Goal: Information Seeking & Learning: Learn about a topic

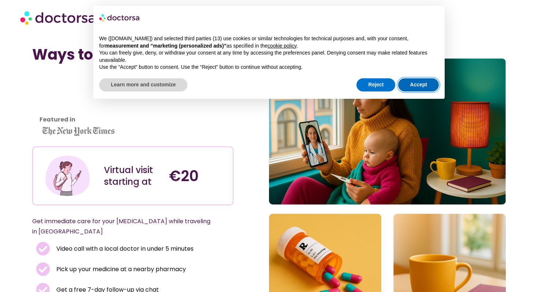
click at [412, 89] on button "Accept" at bounding box center [418, 84] width 41 height 13
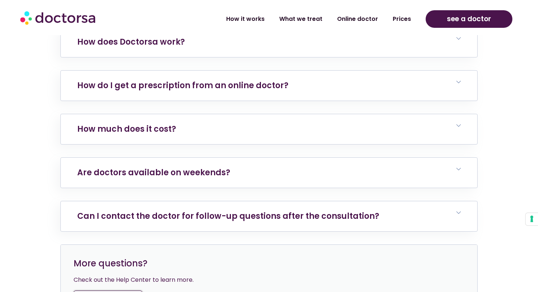
scroll to position [2746, 0]
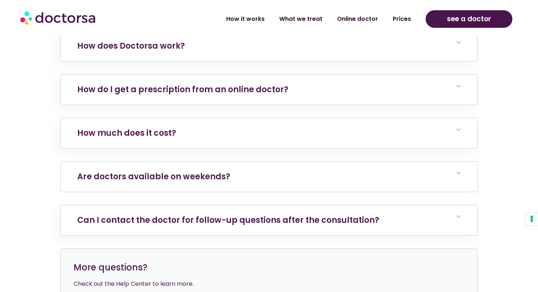
click at [172, 162] on h6 "Are doctors available on weekends?" at bounding box center [269, 177] width 416 height 30
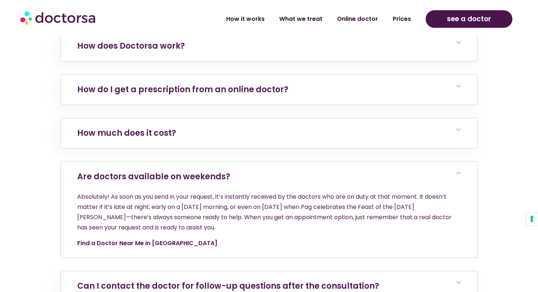
click at [137, 239] on link "Find a Doctor Near Me in [GEOGRAPHIC_DATA]" at bounding box center [147, 243] width 140 height 8
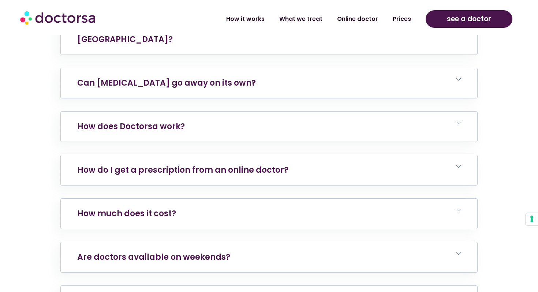
scroll to position [2863, 0]
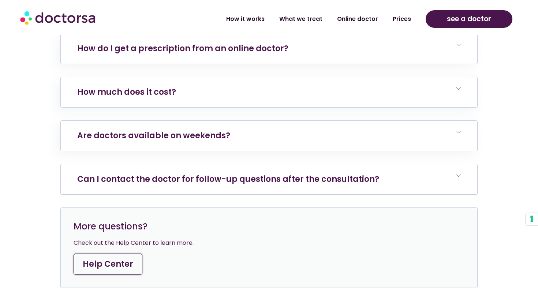
click at [216, 173] on link "Can I contact the doctor for follow-up questions after the consultation?" at bounding box center [228, 178] width 302 height 11
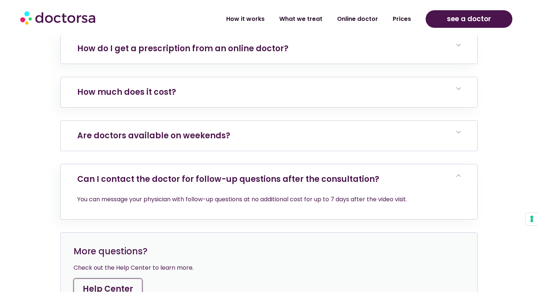
click at [228, 121] on h6 "Are doctors available on weekends?" at bounding box center [269, 136] width 416 height 30
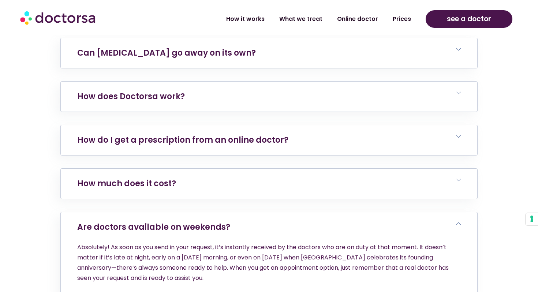
scroll to position [2766, 0]
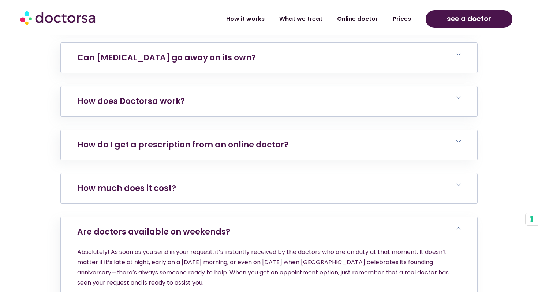
click at [213, 173] on h6 "How much does it cost?" at bounding box center [269, 188] width 416 height 30
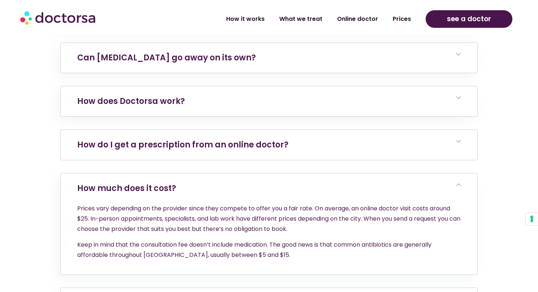
click at [255, 139] on link "How do I get a prescription from an online doctor?" at bounding box center [182, 144] width 211 height 11
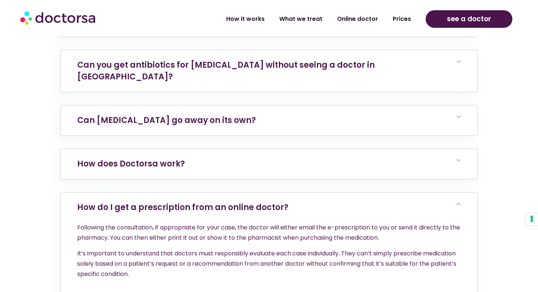
scroll to position [2699, 0]
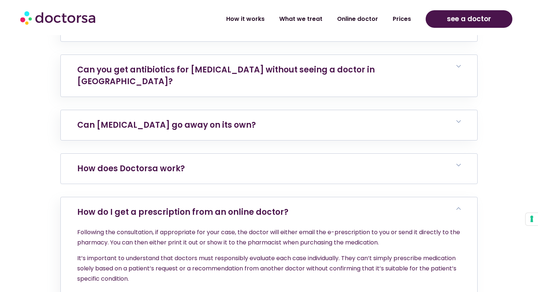
click at [235, 154] on h6 "How does Doctorsa work?" at bounding box center [269, 169] width 416 height 30
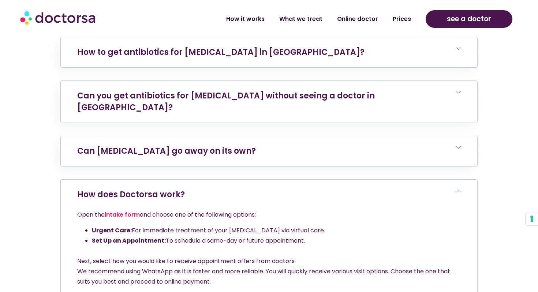
scroll to position [2642, 0]
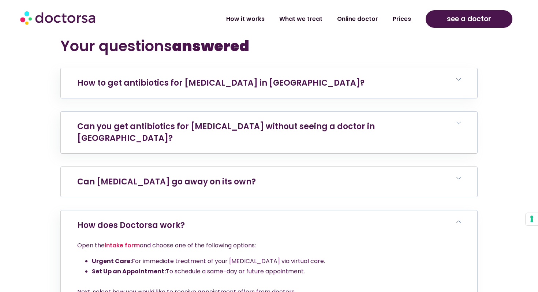
click at [233, 176] on link "Can [MEDICAL_DATA] go away on its own?" at bounding box center [166, 181] width 179 height 11
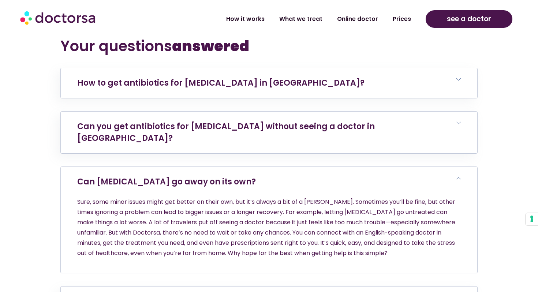
scroll to position [2563, 0]
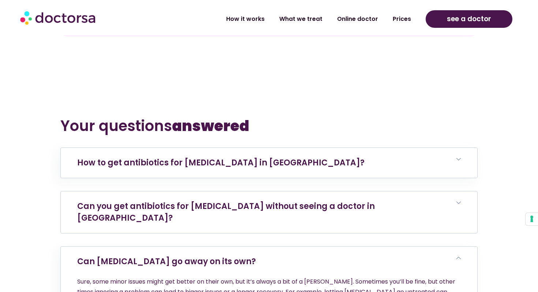
click at [230, 191] on h6 "Can you get antibiotics for bacterial vaginosis without seeing a doctor in Jaka…" at bounding box center [269, 212] width 416 height 42
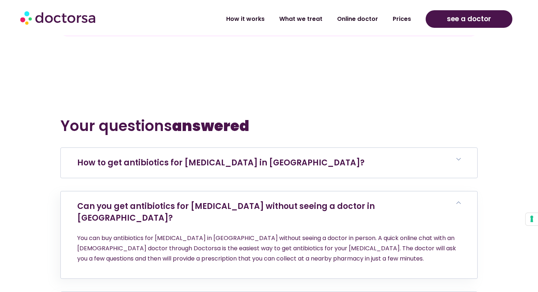
click at [232, 148] on h6 "How to get antibiotics for bacterial vaginosis in Jakarta?" at bounding box center [269, 163] width 416 height 30
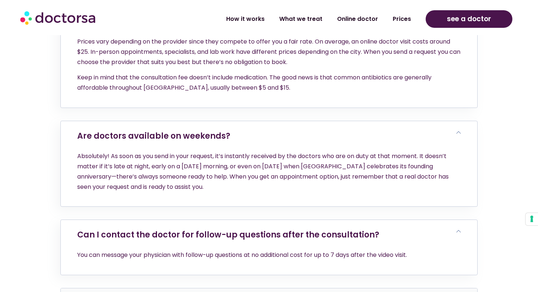
scroll to position [3323, 0]
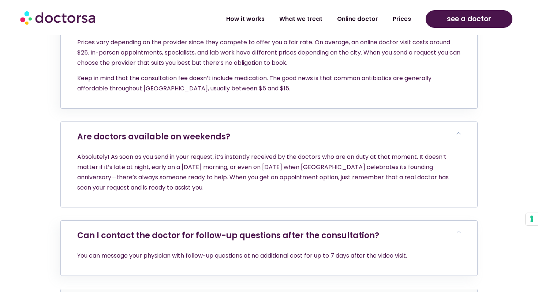
click at [115, 152] on div "Absolutely! As soon as you send in your request, it’s instantly received by the…" at bounding box center [269, 179] width 416 height 55
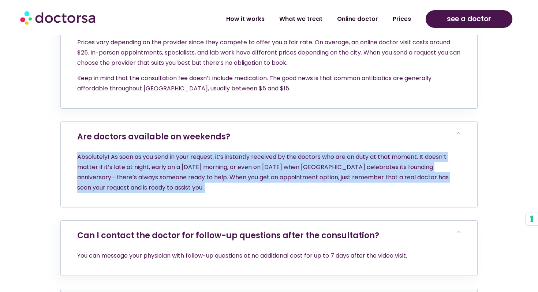
click at [105, 152] on div "Absolutely! As soon as you send in your request, it’s instantly received by the…" at bounding box center [269, 179] width 416 height 55
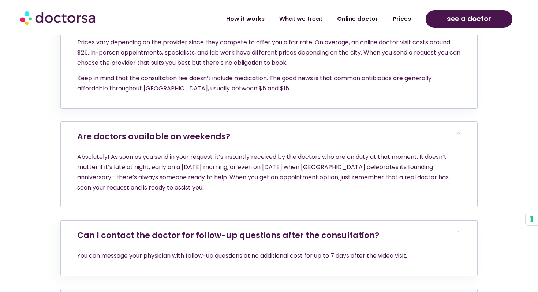
click at [113, 152] on div "Absolutely! As soon as you send in your request, it’s instantly received by the…" at bounding box center [269, 179] width 416 height 55
